Goal: Task Accomplishment & Management: Manage account settings

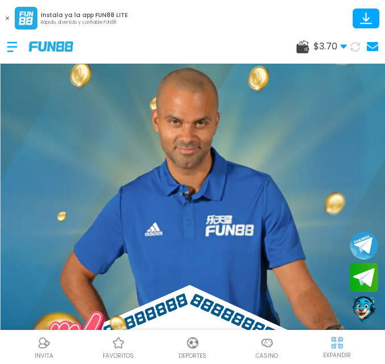
click at [5, 15] on button at bounding box center [7, 18] width 15 height 15
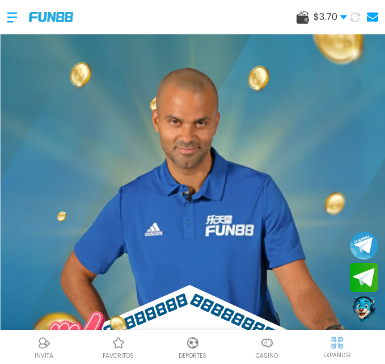
click at [10, 15] on div at bounding box center [18, 17] width 22 height 33
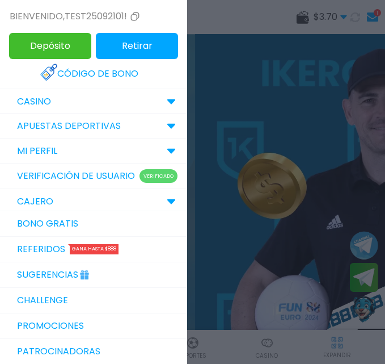
click at [299, 114] on div at bounding box center [192, 182] width 385 height 364
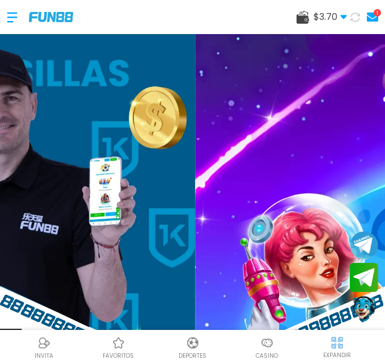
click at [357, 15] on icon at bounding box center [355, 17] width 10 height 10
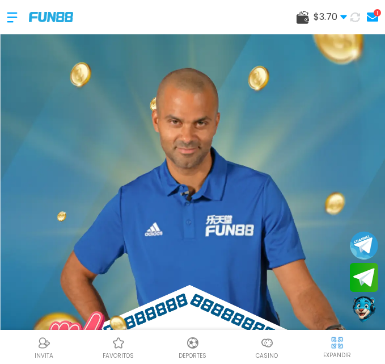
click at [345, 15] on use at bounding box center [343, 17] width 6 height 4
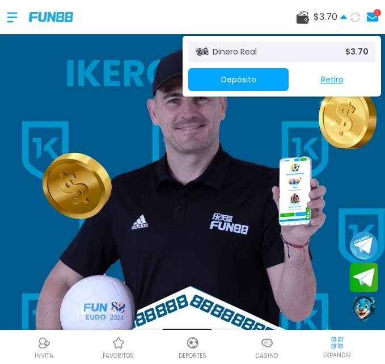
click at [345, 15] on icon at bounding box center [343, 17] width 7 height 7
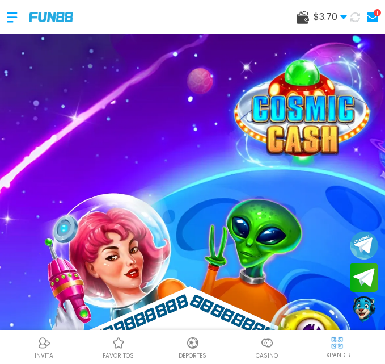
click at [347, 16] on use at bounding box center [343, 17] width 6 height 4
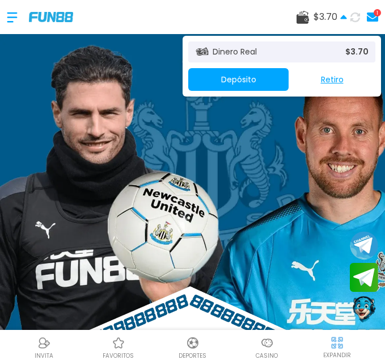
click at [344, 18] on use at bounding box center [343, 17] width 6 height 4
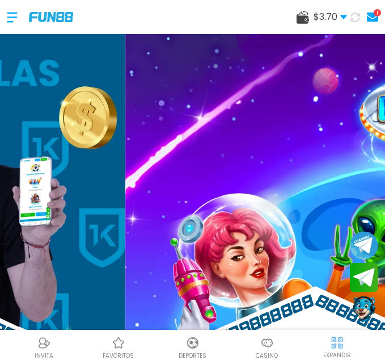
click at [343, 18] on use at bounding box center [343, 17] width 6 height 4
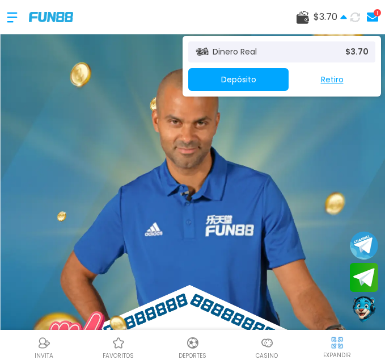
click at [354, 20] on icon at bounding box center [355, 17] width 10 height 10
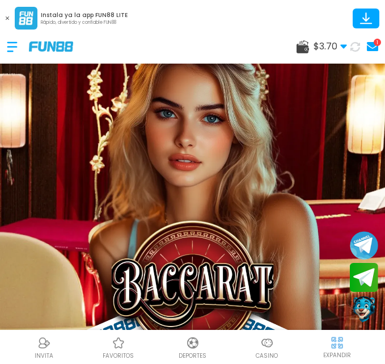
click at [10, 48] on div at bounding box center [18, 46] width 22 height 33
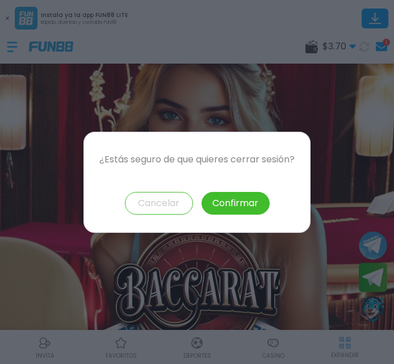
scroll to position [201, 0]
click at [226, 204] on button "Confirmar" at bounding box center [235, 203] width 68 height 23
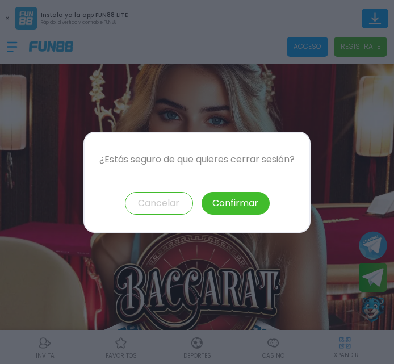
scroll to position [157, 0]
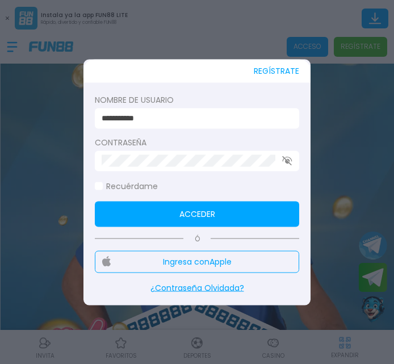
click at [223, 119] on input "**********" at bounding box center [194, 118] width 184 height 12
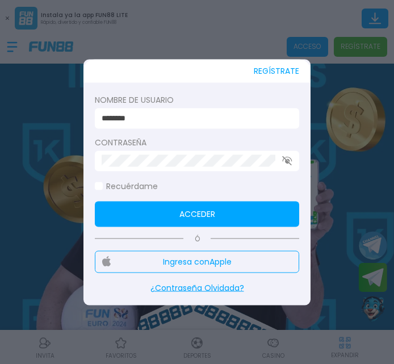
type input "********"
click at [165, 214] on button "Acceder" at bounding box center [197, 214] width 204 height 26
